Goal: Use online tool/utility: Use online tool/utility

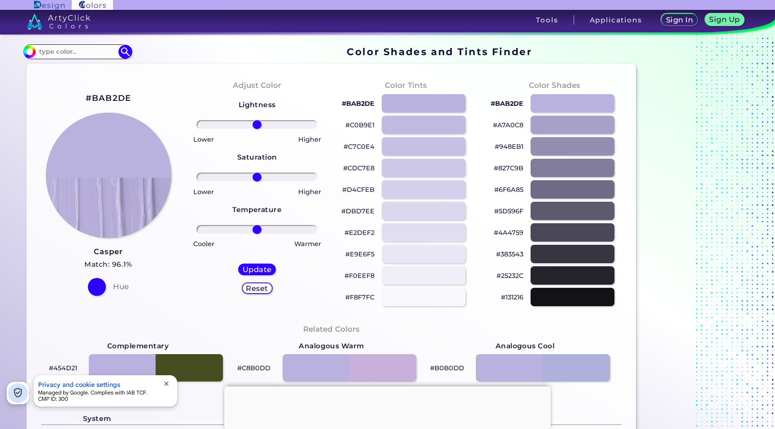
click at [94, 95] on h2 "#BAB2DE" at bounding box center [109, 98] width 46 height 12
click at [74, 52] on input at bounding box center [77, 52] width 83 height 12
paste input "c3bbfc"
type input "c3bbfc"
type input "#000000"
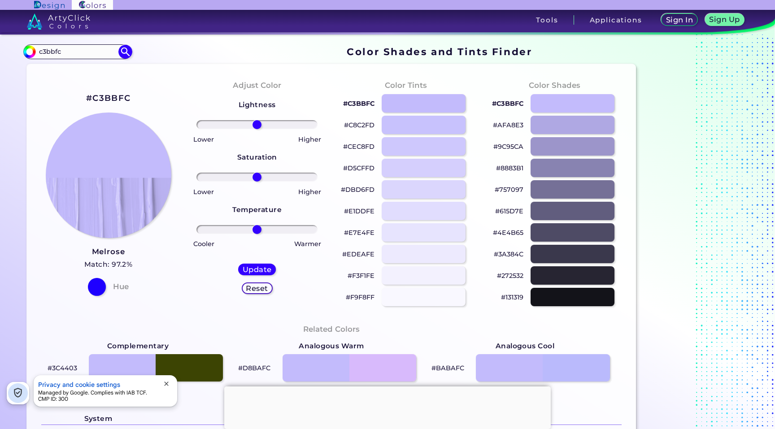
click at [125, 253] on h3 "Melrose" at bounding box center [108, 252] width 48 height 11
drag, startPoint x: 65, startPoint y: 50, endPoint x: 28, endPoint y: 52, distance: 37.7
click at [30, 53] on div "#000000 c3bbfc Acadia ◉ Acid Green ◉ Aero Blue ◉ Alabaster ◉ Albescent White ◉ …" at bounding box center [77, 51] width 108 height 14
paste input "b0aaf7"
type input "b0aaf7"
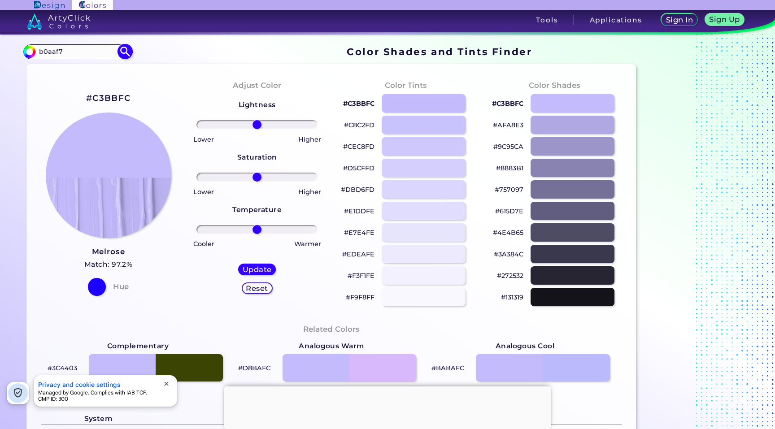
type input "#000000"
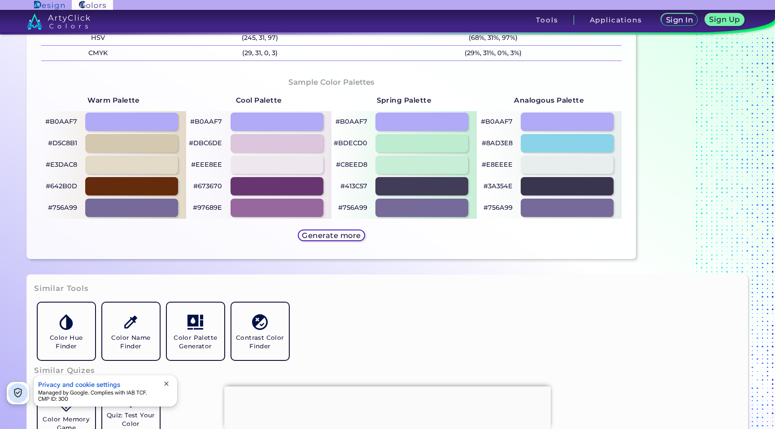
scroll to position [428, 0]
